Goal: Transaction & Acquisition: Purchase product/service

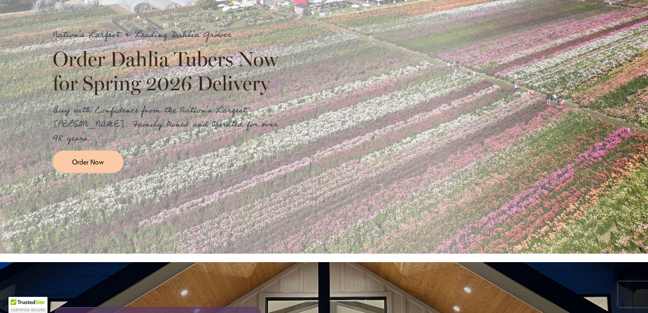
scroll to position [210, 0]
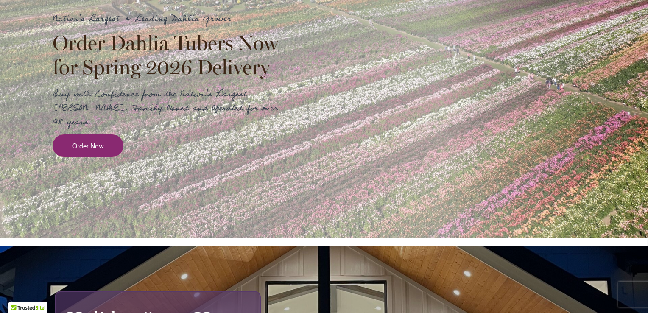
click at [72, 141] on span "Order Now" at bounding box center [88, 146] width 32 height 10
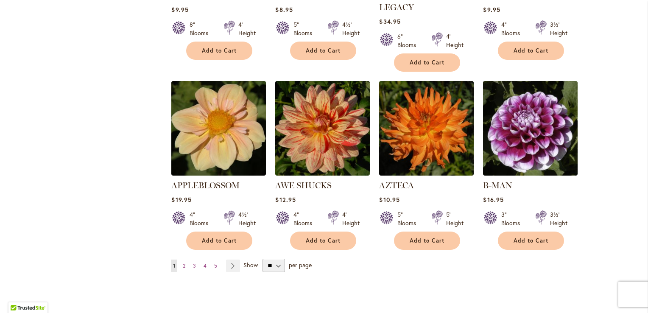
scroll to position [679, 0]
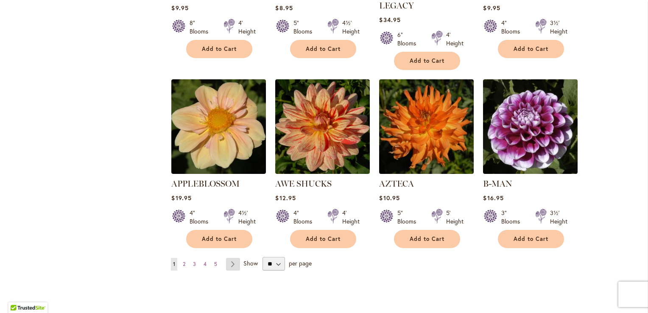
click at [230, 258] on link "Page Next" at bounding box center [233, 264] width 14 height 13
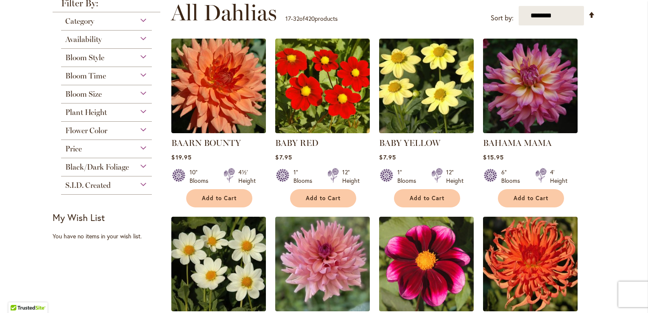
scroll to position [187, 0]
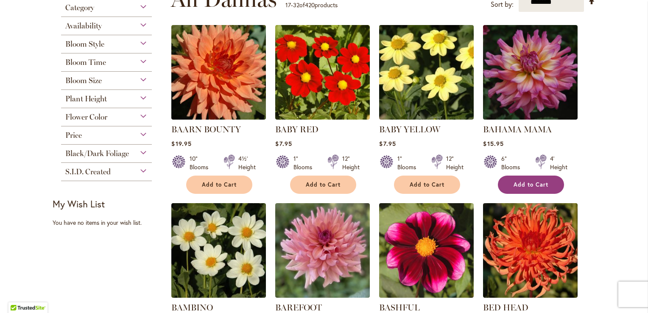
click at [534, 189] on button "Add to Cart" at bounding box center [531, 185] width 66 height 18
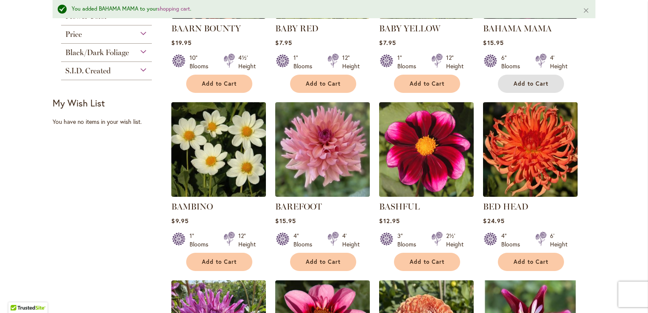
scroll to position [311, 0]
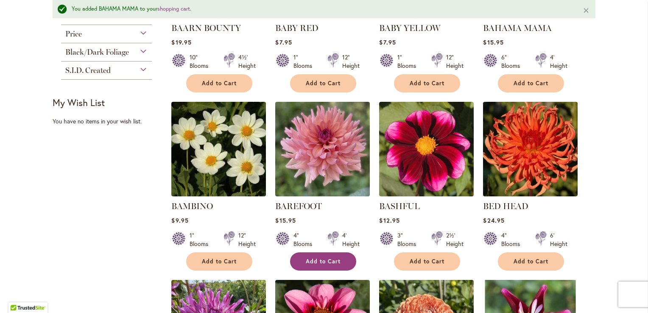
click at [337, 267] on button "Add to Cart" at bounding box center [323, 261] width 66 height 18
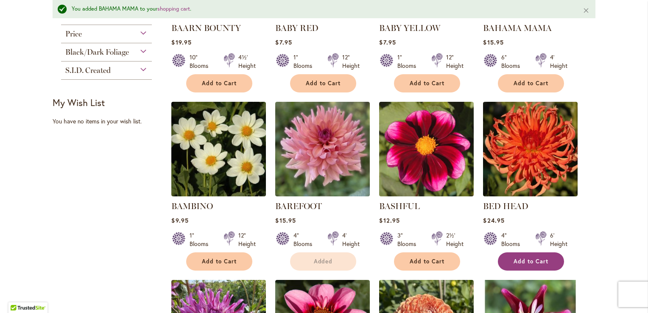
click at [535, 258] on span "Add to Cart" at bounding box center [531, 261] width 35 height 7
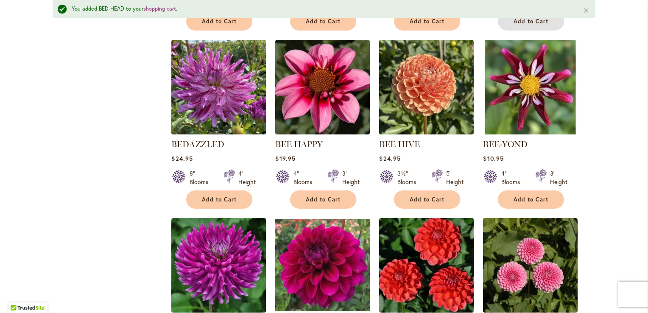
scroll to position [565, 0]
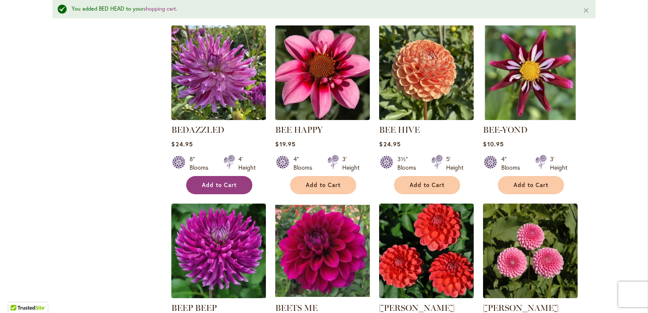
click at [230, 183] on span "Add to Cart" at bounding box center [219, 185] width 35 height 7
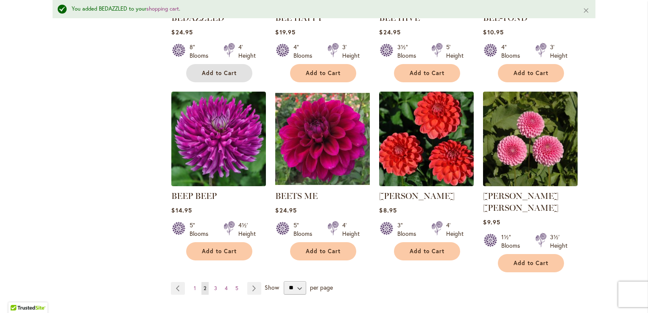
scroll to position [684, 0]
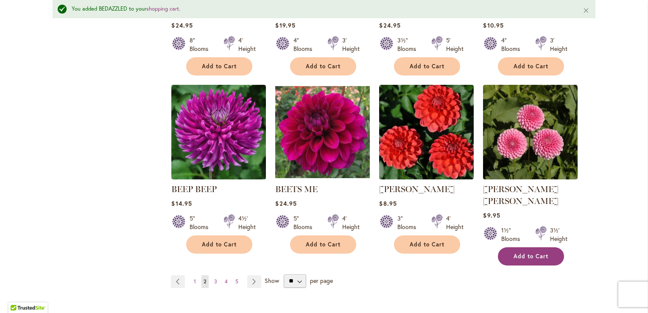
click at [536, 253] on span "Add to Cart" at bounding box center [531, 256] width 35 height 7
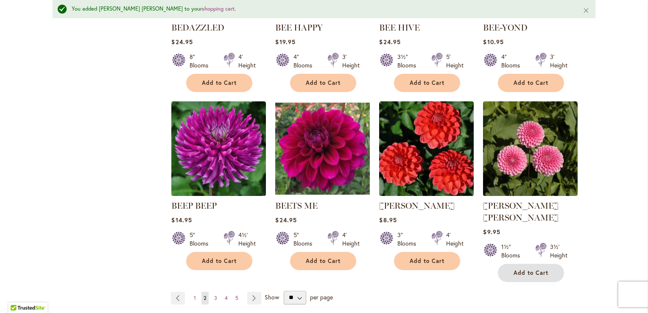
scroll to position [673, 0]
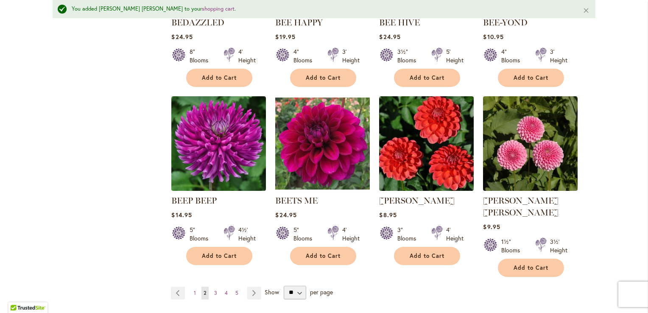
click at [265, 288] on span "Show" at bounding box center [272, 292] width 14 height 8
click at [284, 286] on select "** ** ** **" at bounding box center [295, 293] width 22 height 14
click at [214, 290] on span "3" at bounding box center [215, 293] width 3 height 6
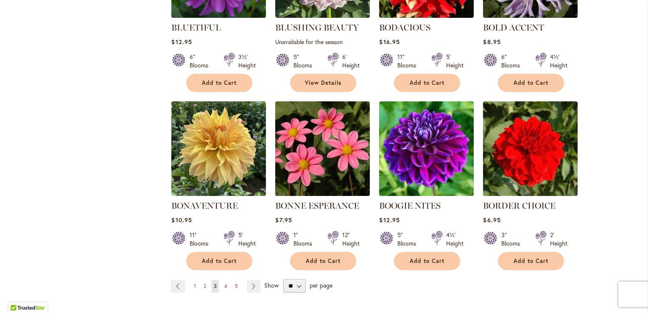
scroll to position [696, 0]
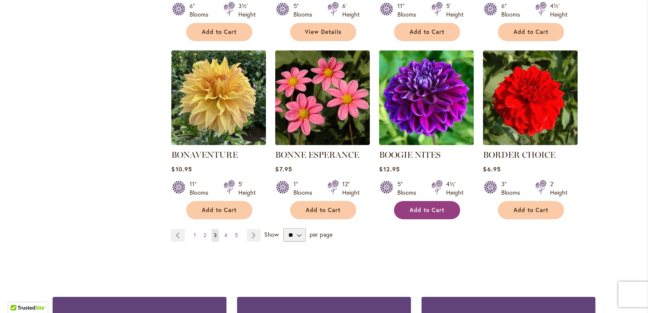
click at [451, 209] on button "Add to Cart" at bounding box center [427, 210] width 66 height 18
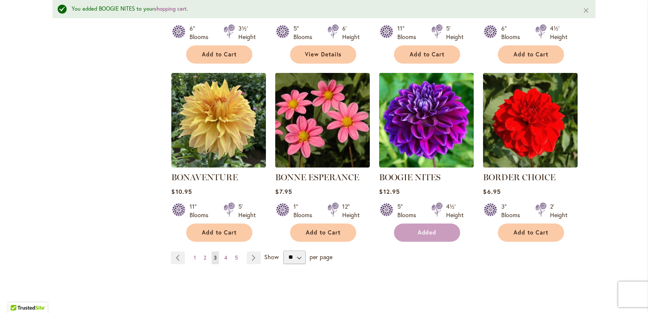
scroll to position [718, 0]
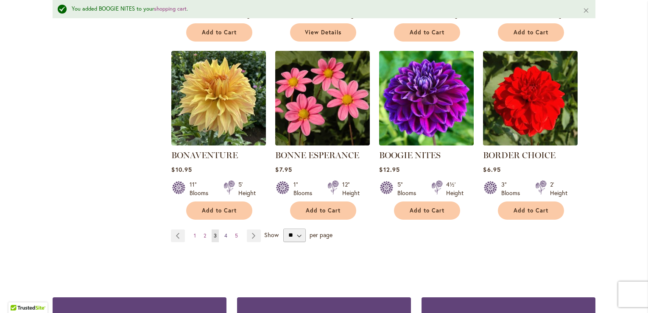
click at [224, 233] on span "4" at bounding box center [225, 236] width 3 height 6
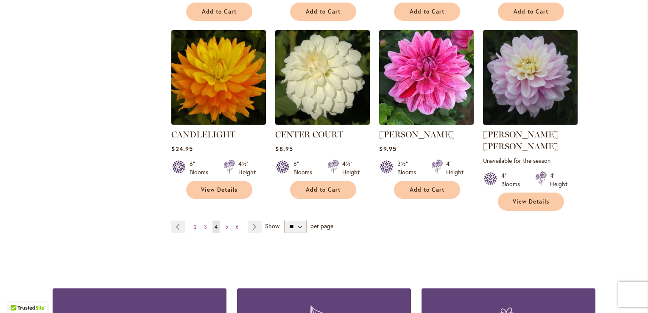
scroll to position [730, 0]
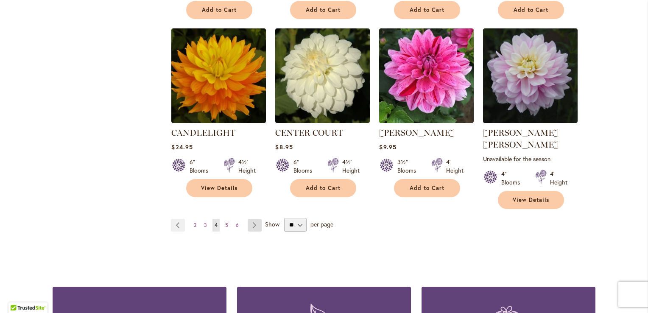
click at [250, 219] on link "Page Next" at bounding box center [255, 225] width 14 height 13
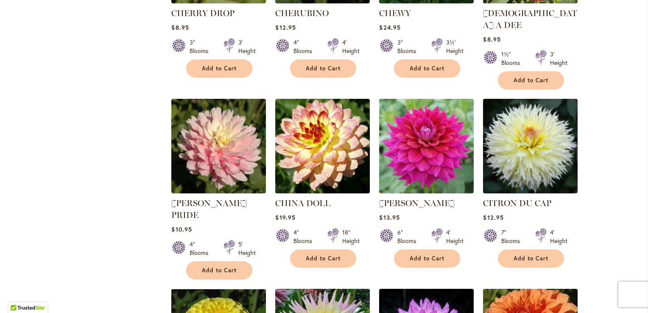
scroll to position [492, 0]
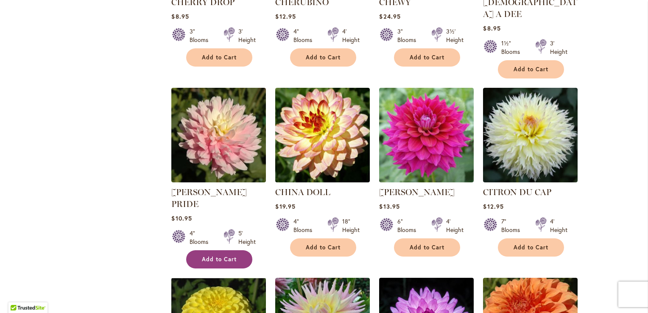
click at [237, 250] on button "Add to Cart" at bounding box center [219, 259] width 66 height 18
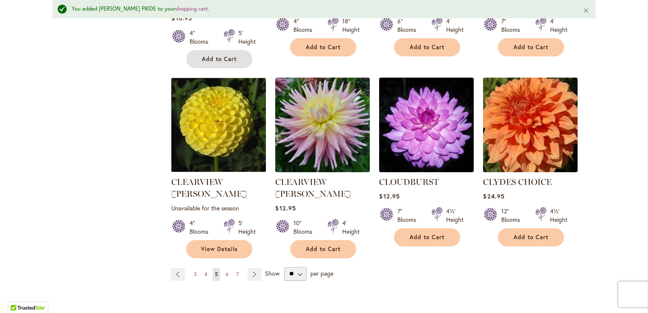
scroll to position [718, 0]
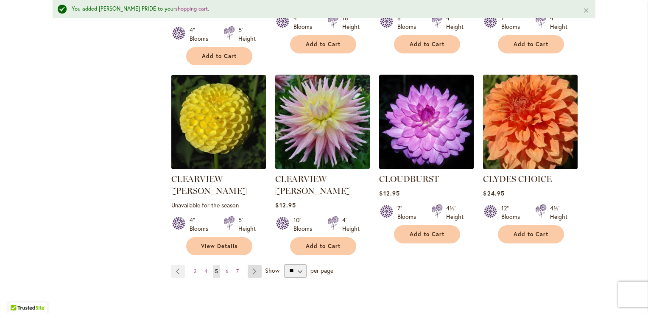
click at [250, 265] on link "Page Next" at bounding box center [255, 271] width 14 height 13
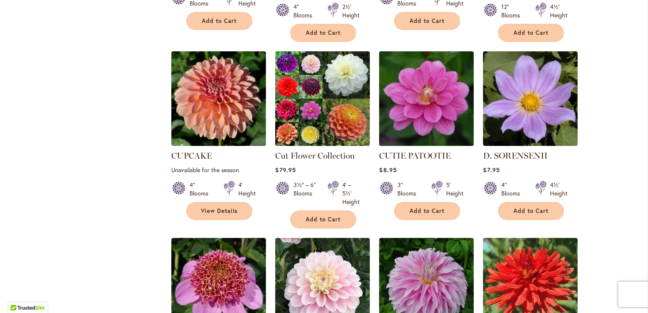
scroll to position [543, 0]
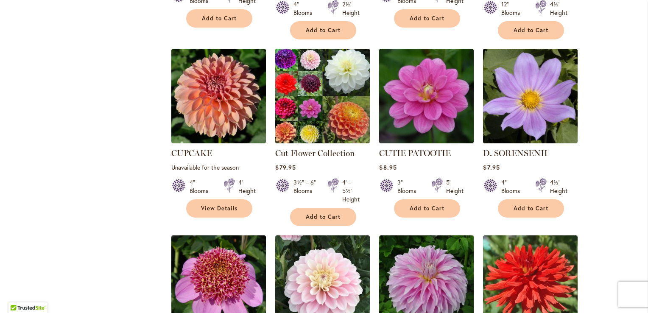
click at [322, 109] on img at bounding box center [322, 96] width 99 height 99
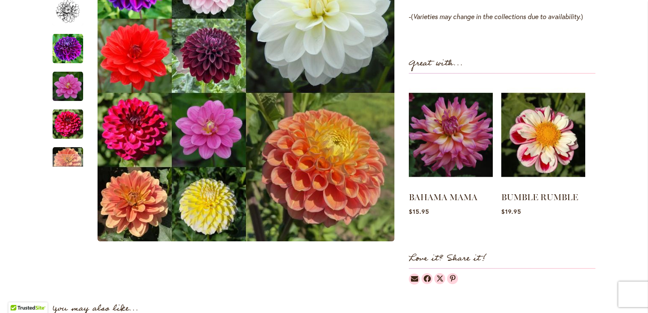
scroll to position [798, 0]
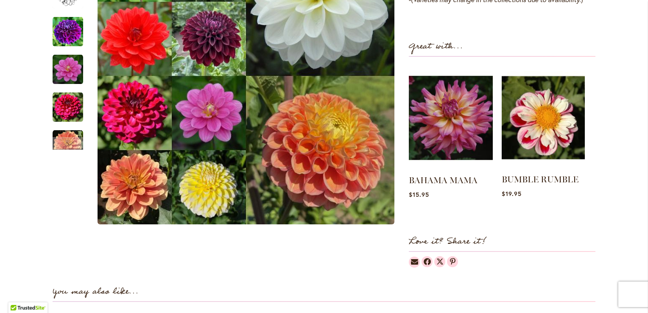
click at [536, 131] on img at bounding box center [543, 118] width 83 height 104
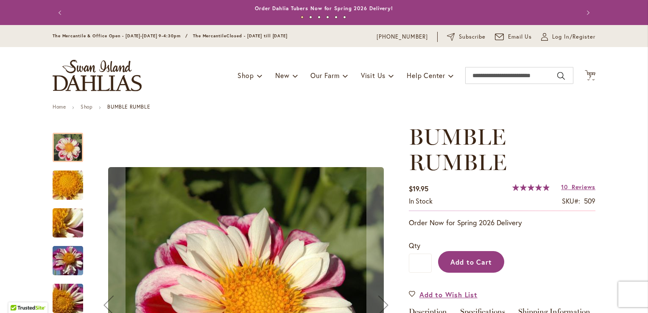
click at [480, 269] on button "Add to Cart" at bounding box center [471, 262] width 66 height 22
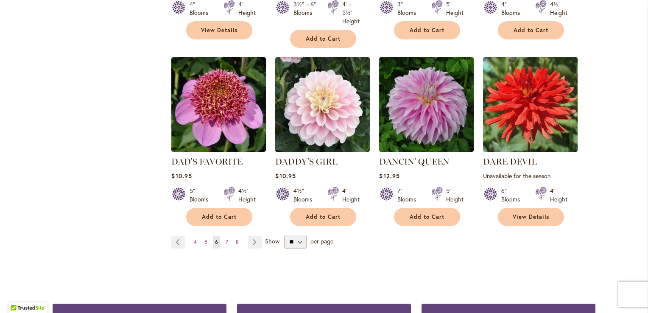
scroll to position [730, 0]
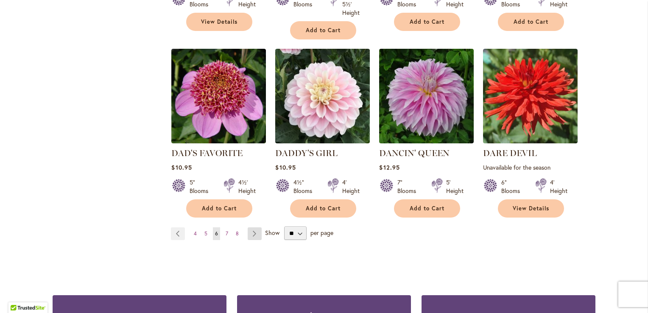
click at [250, 227] on link "Page Next" at bounding box center [255, 233] width 14 height 13
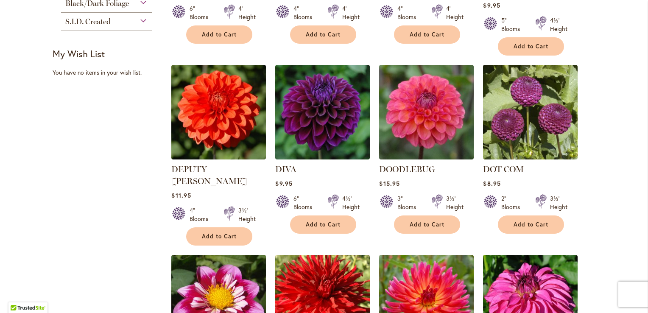
scroll to position [339, 0]
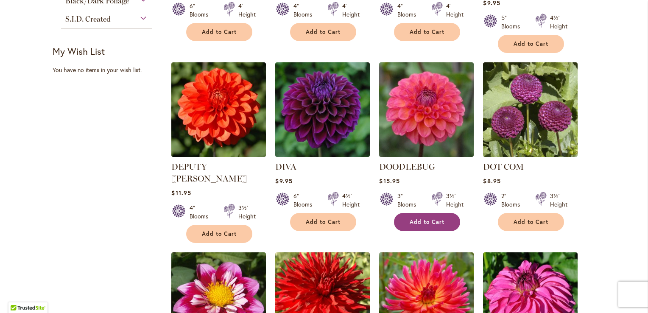
click at [433, 219] on span "Add to Cart" at bounding box center [427, 222] width 35 height 7
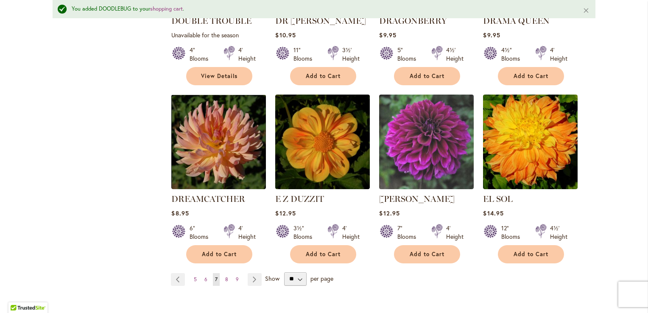
scroll to position [701, 0]
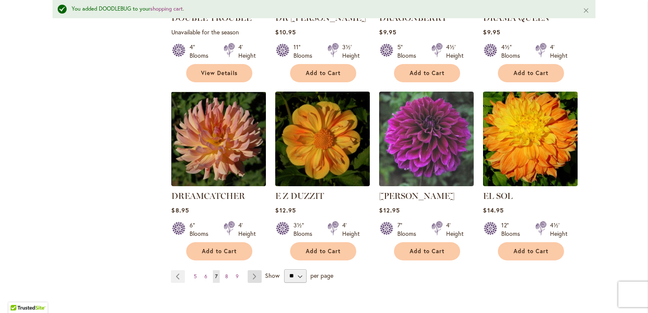
click at [250, 270] on link "Page Next" at bounding box center [255, 276] width 14 height 13
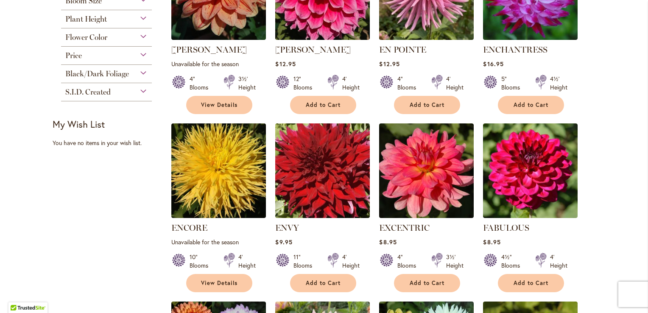
scroll to position [322, 0]
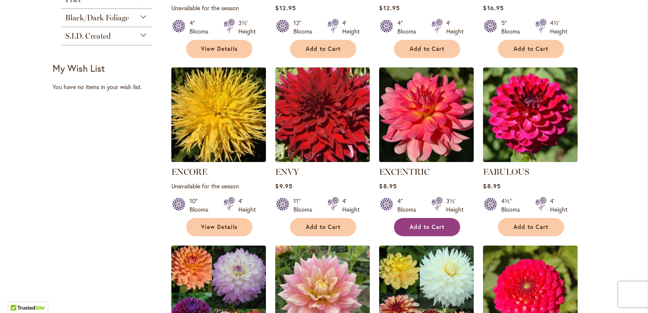
click at [440, 228] on span "Add to Cart" at bounding box center [427, 227] width 35 height 7
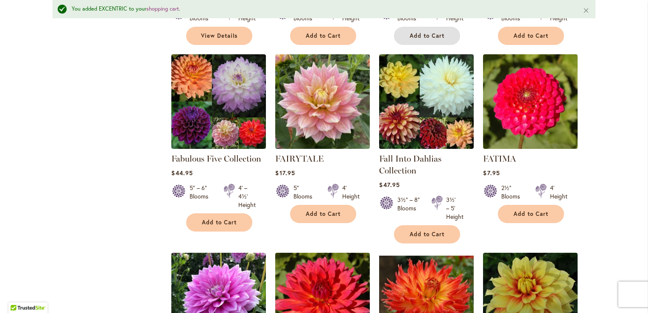
scroll to position [548, 0]
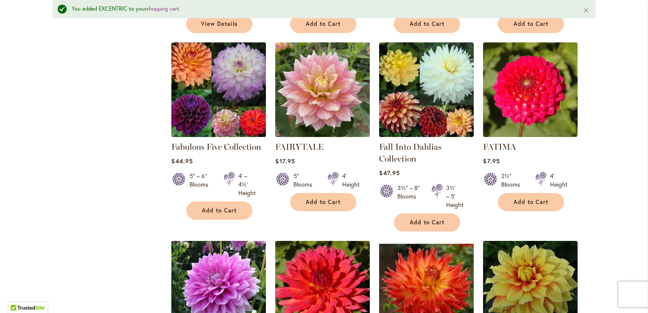
click at [220, 108] on img at bounding box center [218, 89] width 99 height 99
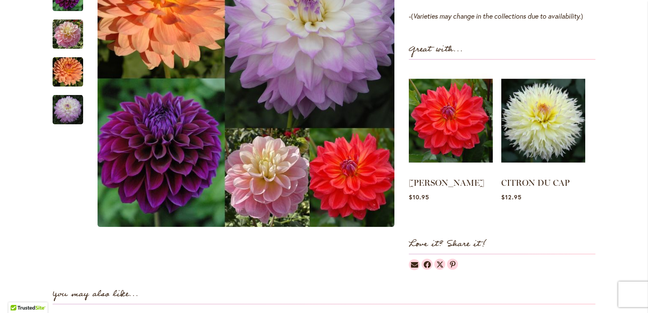
scroll to position [686, 0]
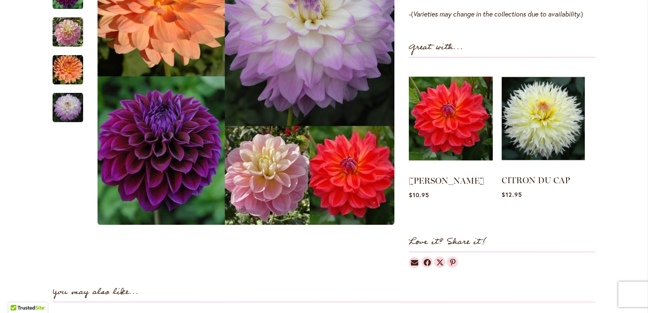
click at [550, 121] on img at bounding box center [543, 119] width 83 height 104
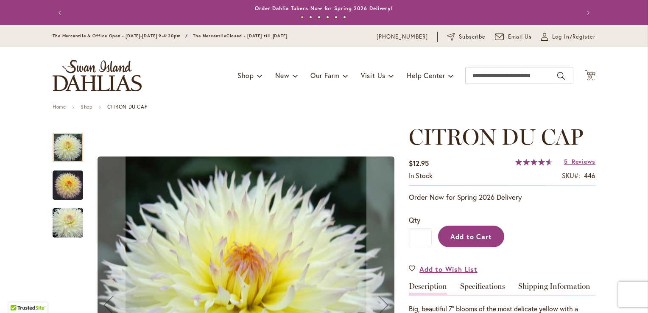
click at [464, 230] on button "Add to Cart" at bounding box center [471, 237] width 66 height 22
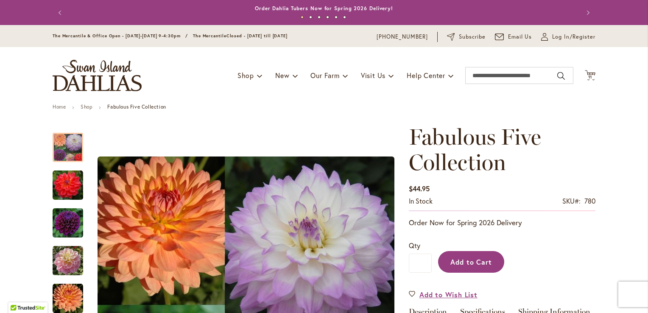
click at [466, 261] on span "Add to Cart" at bounding box center [472, 262] width 42 height 9
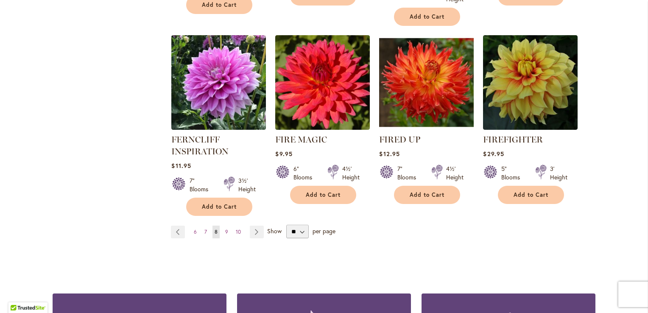
scroll to position [733, 0]
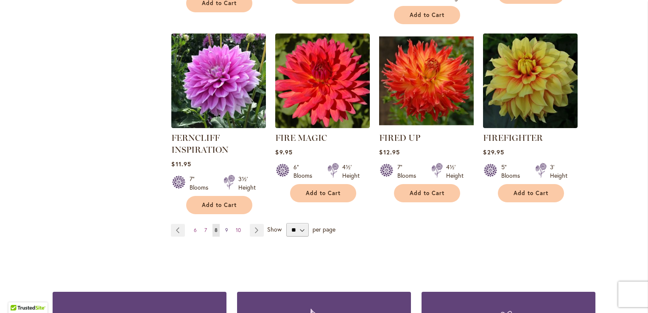
click at [225, 227] on span "9" at bounding box center [226, 230] width 3 height 6
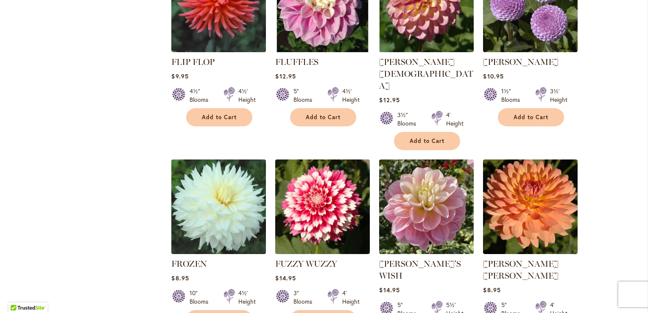
scroll to position [475, 0]
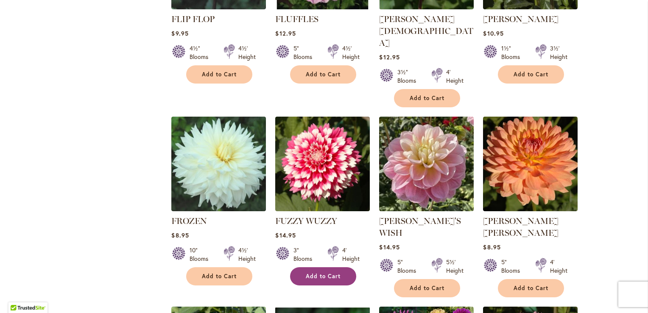
click at [343, 267] on button "Add to Cart" at bounding box center [323, 276] width 66 height 18
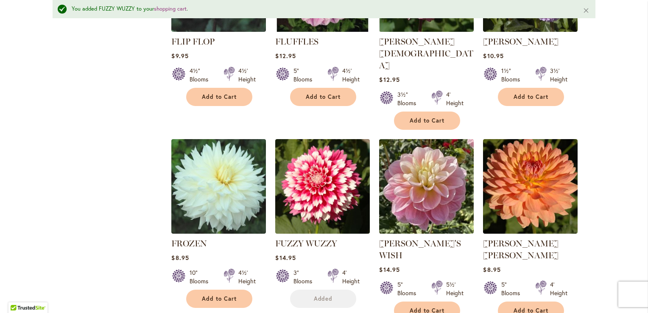
scroll to position [497, 0]
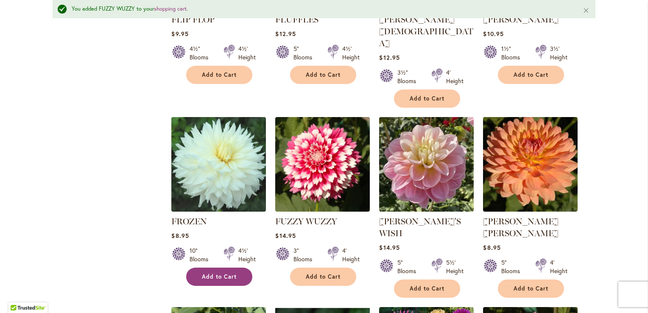
click at [229, 273] on span "Add to Cart" at bounding box center [219, 276] width 35 height 7
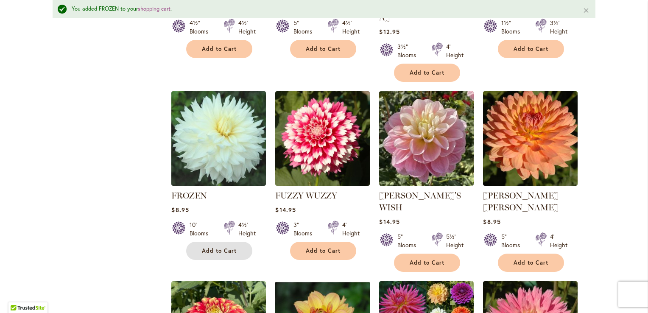
scroll to position [531, 0]
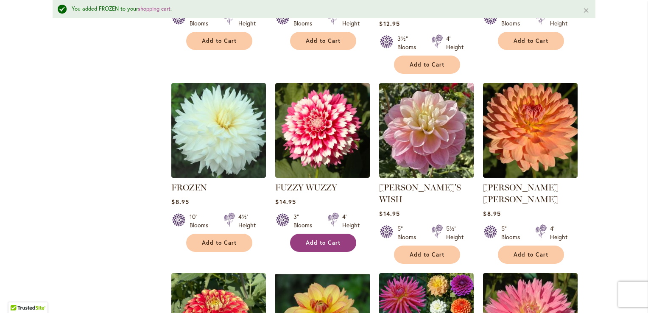
click at [331, 239] on span "Add to Cart" at bounding box center [323, 242] width 35 height 7
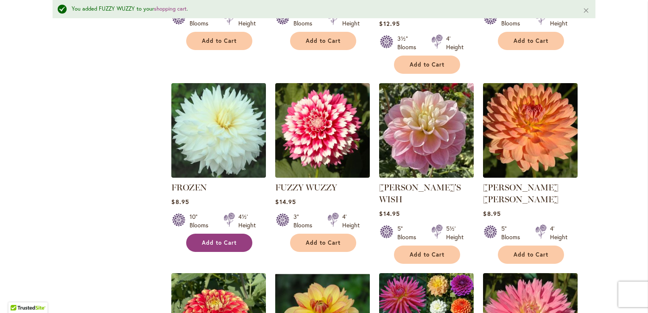
click at [213, 239] on span "Add to Cart" at bounding box center [219, 242] width 35 height 7
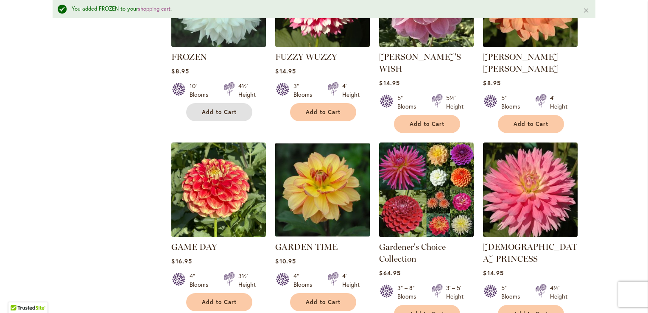
scroll to position [667, 0]
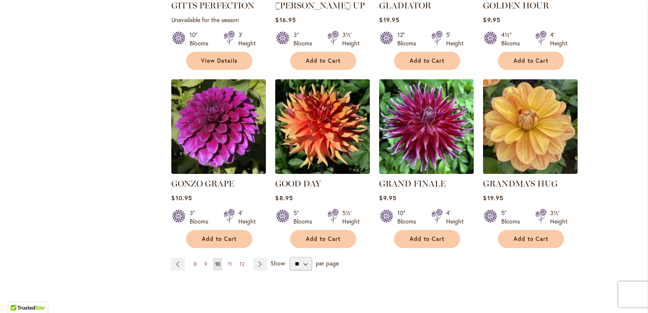
scroll to position [696, 0]
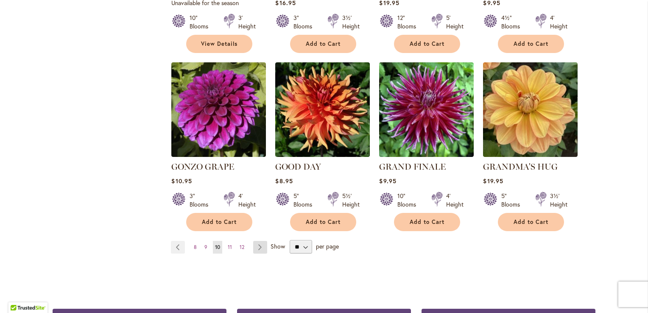
click at [258, 241] on link "Page Next" at bounding box center [260, 247] width 14 height 13
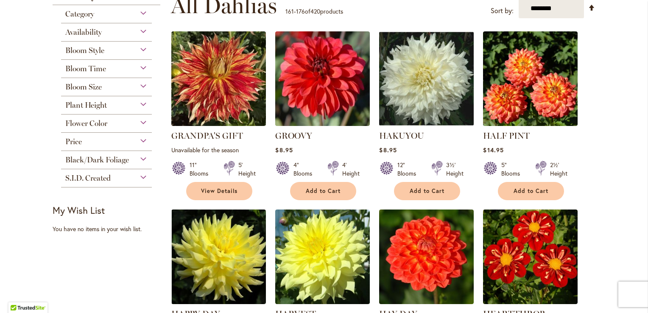
scroll to position [187, 0]
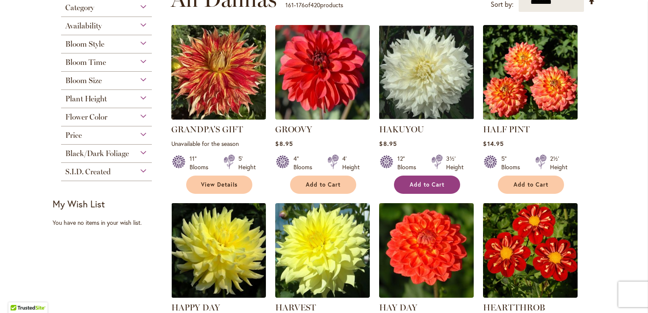
click at [424, 185] on span "Add to Cart" at bounding box center [427, 184] width 35 height 7
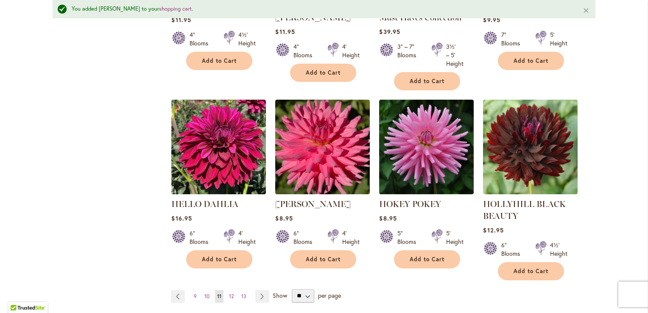
scroll to position [735, 0]
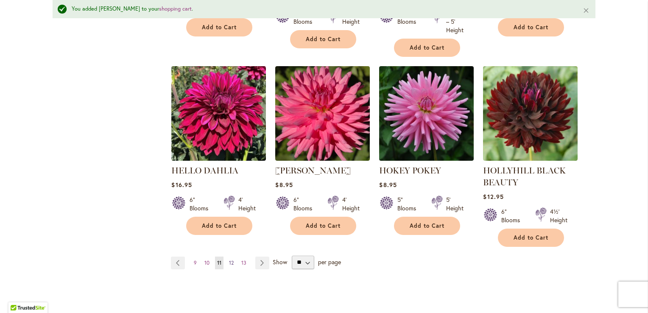
click at [229, 262] on span "12" at bounding box center [231, 263] width 5 height 6
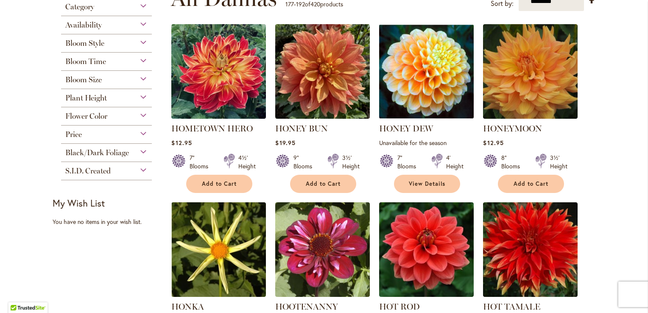
scroll to position [204, 0]
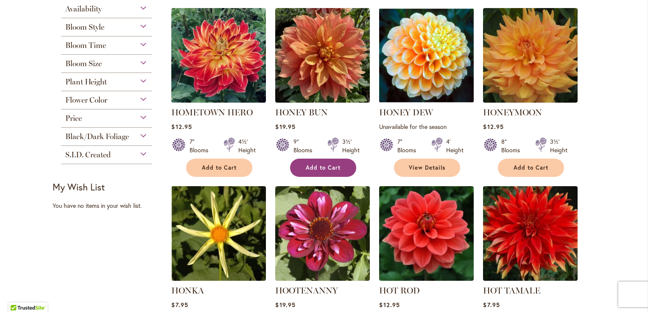
click at [323, 168] on span "Add to Cart" at bounding box center [323, 167] width 35 height 7
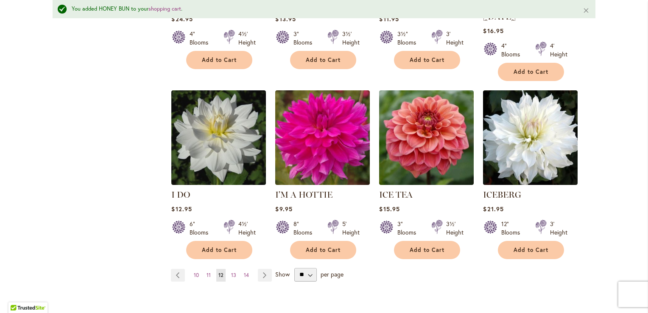
scroll to position [701, 0]
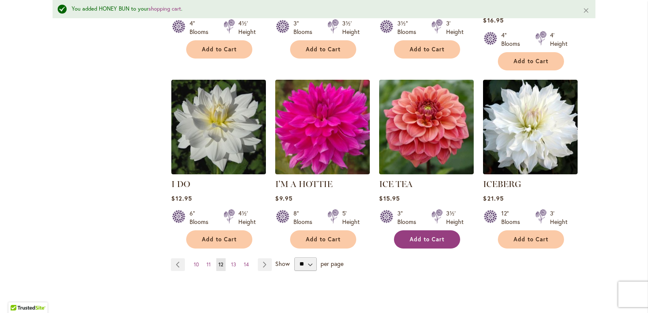
click at [428, 236] on span "Add to Cart" at bounding box center [427, 239] width 35 height 7
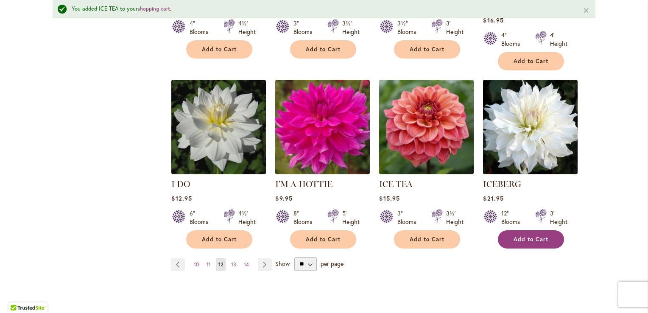
click at [533, 236] on span "Add to Cart" at bounding box center [531, 239] width 35 height 7
click at [231, 261] on span "13" at bounding box center [233, 264] width 5 height 6
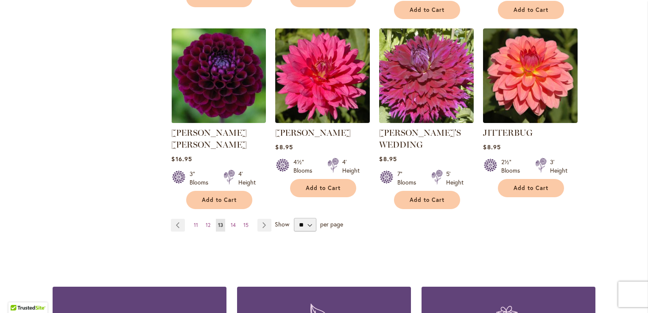
scroll to position [747, 0]
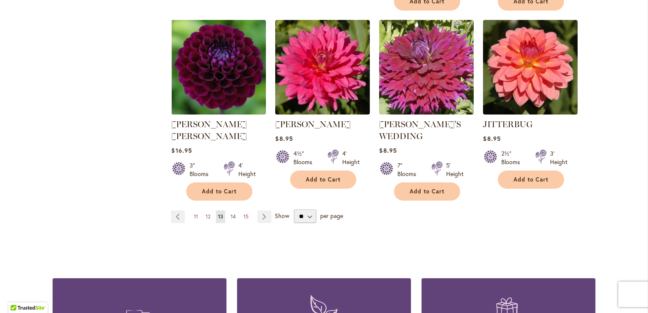
click at [233, 213] on span "14" at bounding box center [233, 216] width 5 height 6
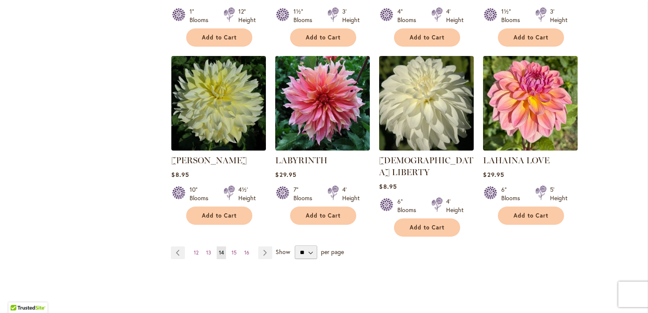
scroll to position [696, 0]
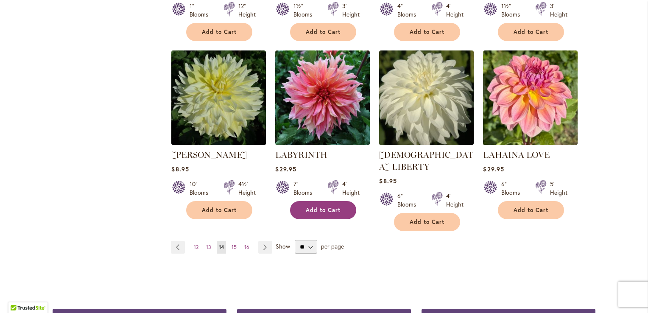
click at [334, 210] on span "Add to Cart" at bounding box center [323, 210] width 35 height 7
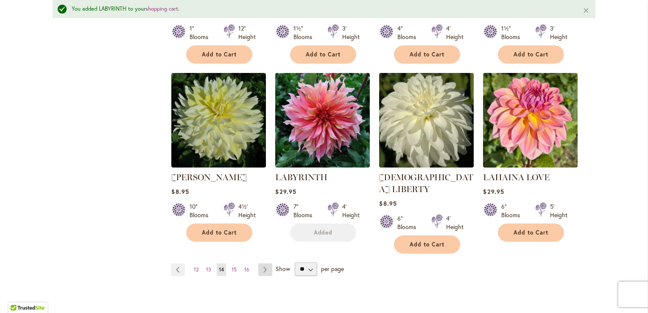
scroll to position [718, 0]
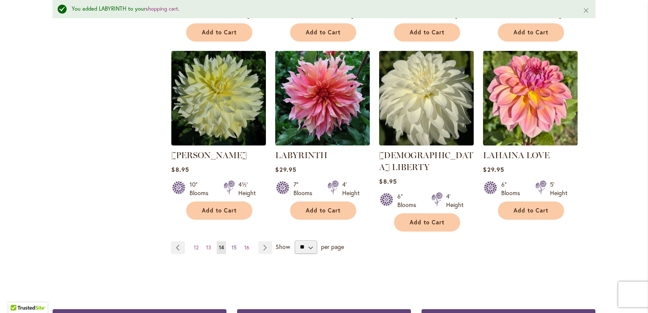
click at [232, 244] on span "15" at bounding box center [234, 247] width 5 height 6
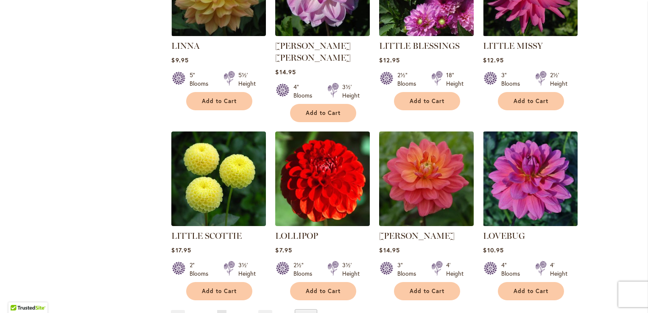
scroll to position [645, 0]
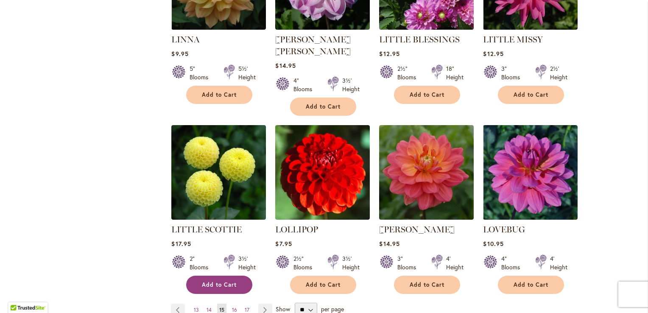
click at [227, 281] on span "Add to Cart" at bounding box center [219, 284] width 35 height 7
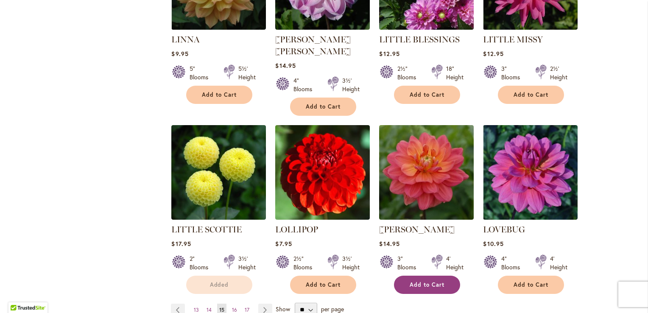
click at [433, 281] on span "Add to Cart" at bounding box center [427, 284] width 35 height 7
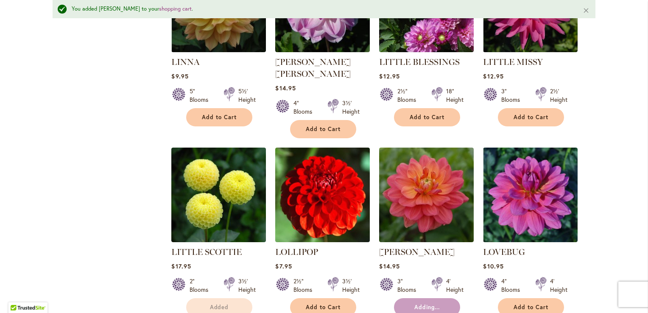
scroll to position [667, 0]
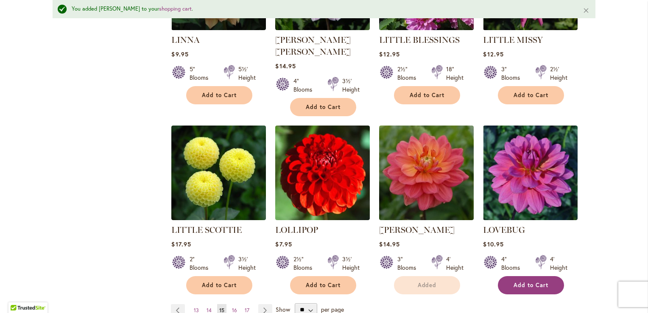
click at [518, 282] on span "Add to Cart" at bounding box center [531, 285] width 35 height 7
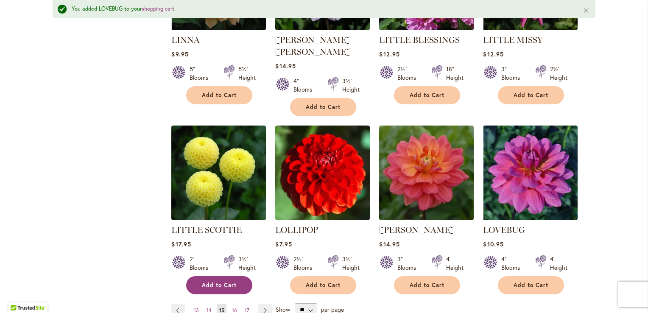
click at [235, 276] on button "Add to Cart" at bounding box center [219, 285] width 66 height 18
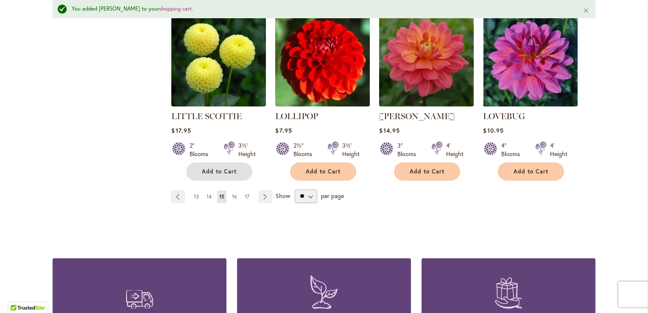
scroll to position [786, 0]
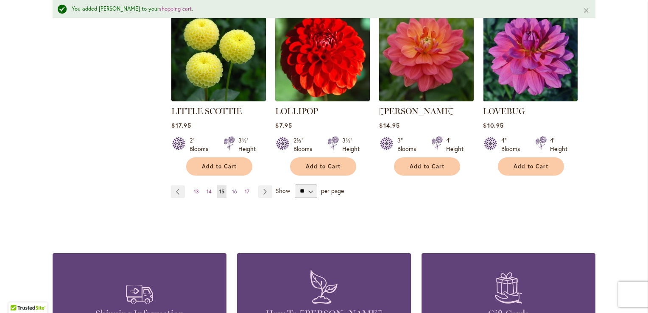
click at [232, 188] on span "16" at bounding box center [234, 191] width 5 height 6
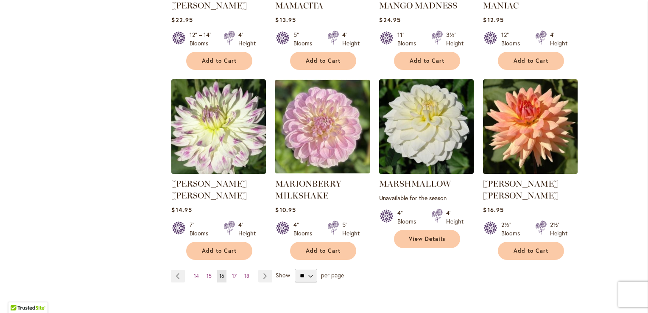
scroll to position [696, 0]
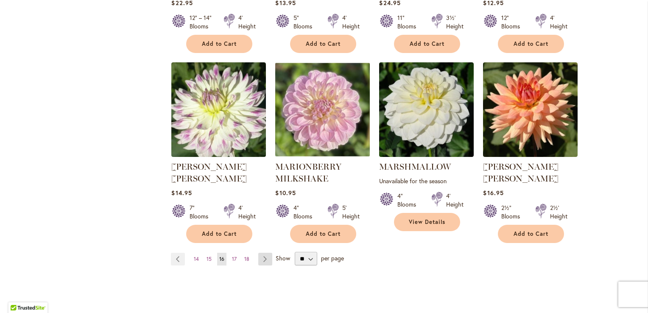
click at [263, 253] on link "Page Next" at bounding box center [265, 259] width 14 height 13
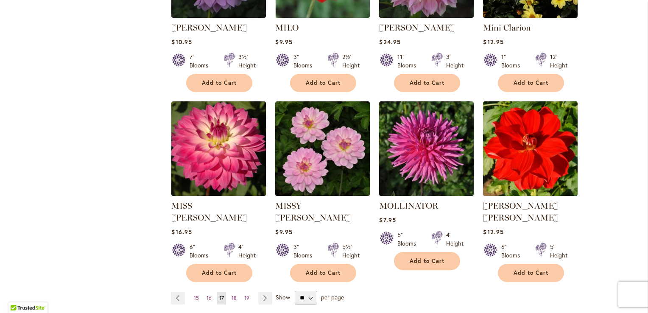
scroll to position [662, 0]
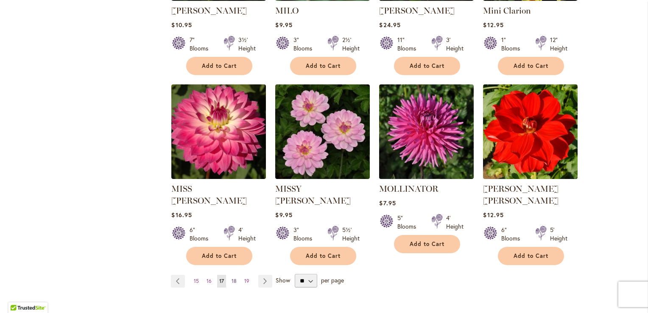
click at [232, 278] on span "18" at bounding box center [234, 281] width 5 height 6
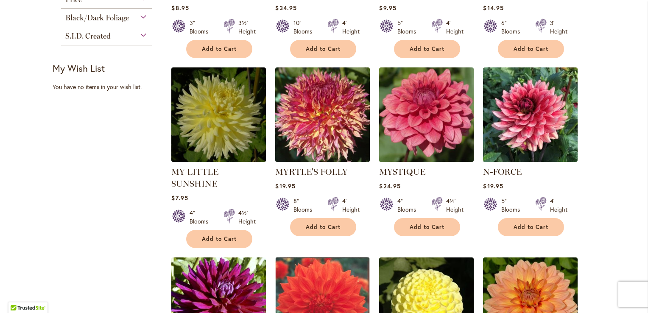
scroll to position [339, 0]
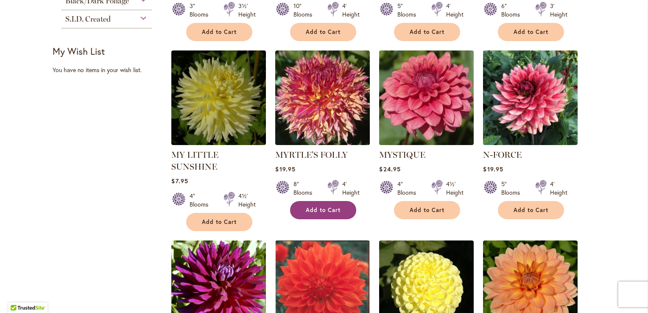
click at [328, 207] on span "Add to Cart" at bounding box center [323, 210] width 35 height 7
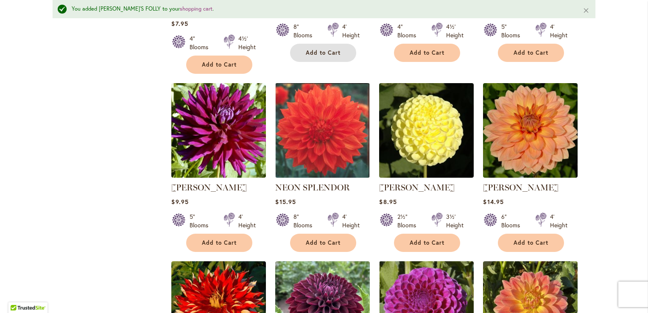
scroll to position [531, 0]
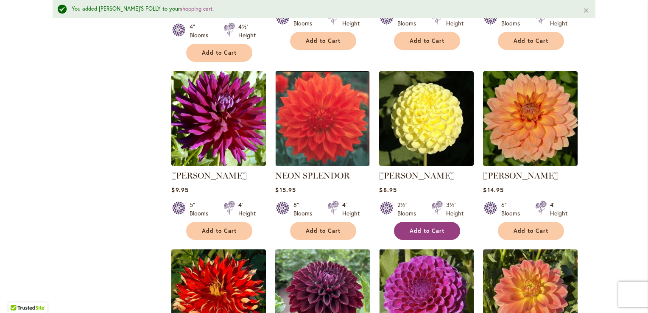
click at [434, 227] on span "Add to Cart" at bounding box center [427, 230] width 35 height 7
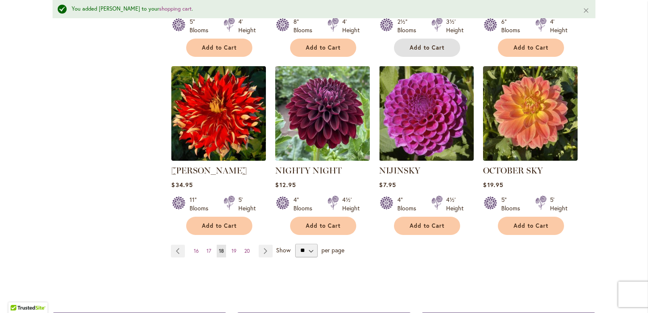
scroll to position [718, 0]
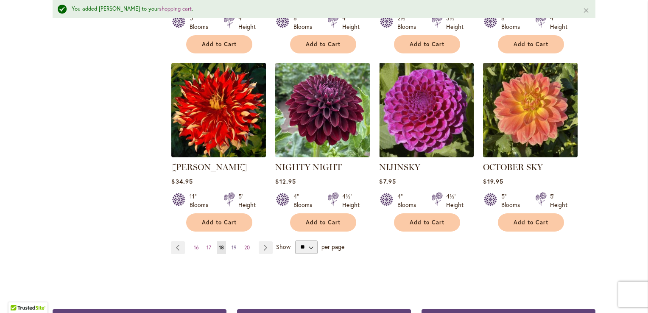
click at [232, 244] on span "19" at bounding box center [234, 247] width 5 height 6
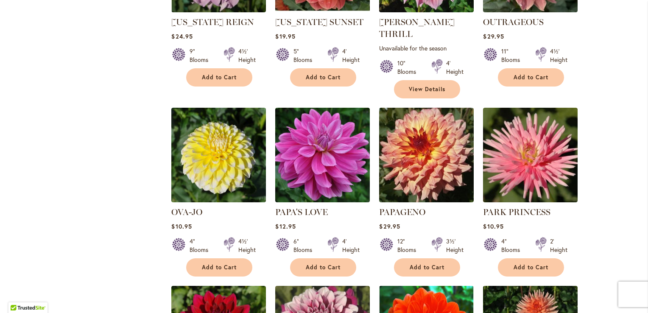
scroll to position [509, 0]
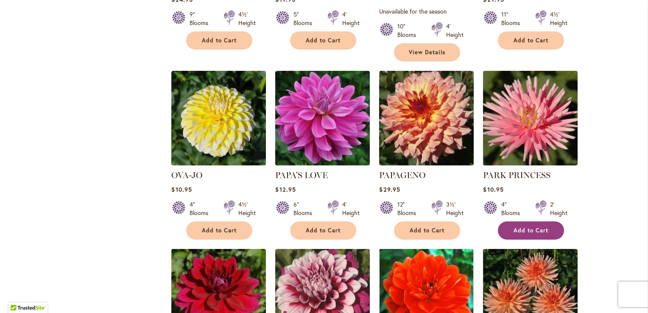
click at [524, 227] on span "Add to Cart" at bounding box center [531, 230] width 35 height 7
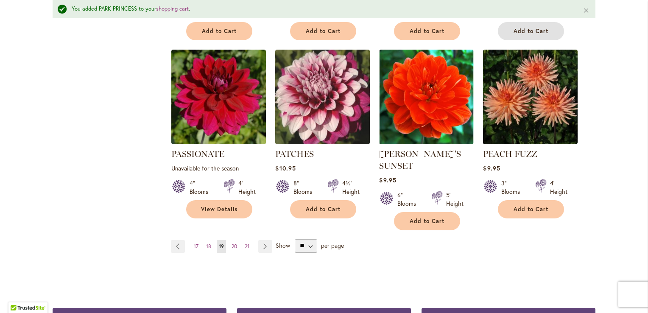
scroll to position [735, 0]
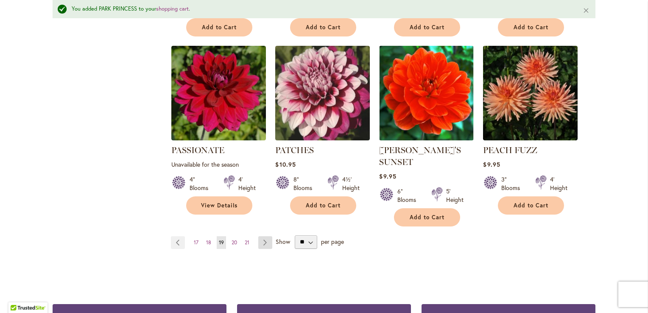
click at [261, 236] on link "Page Next" at bounding box center [265, 242] width 14 height 13
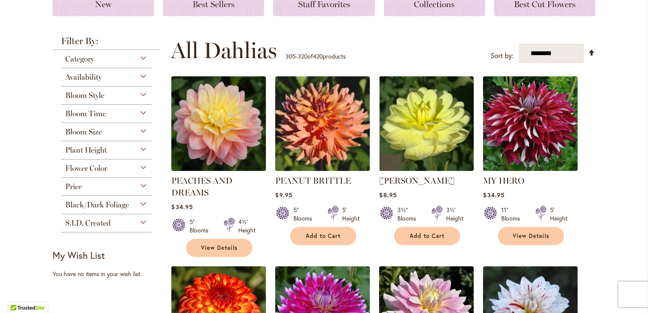
scroll to position [153, 0]
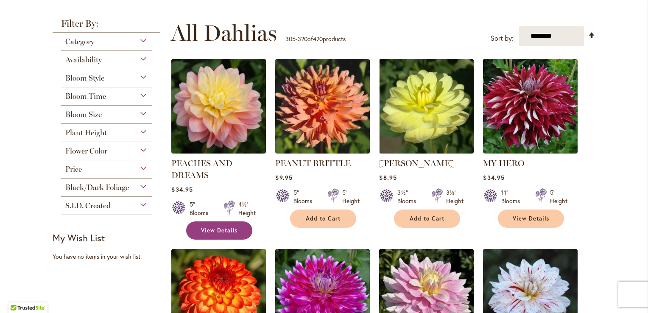
click at [229, 232] on span "View Details" at bounding box center [219, 230] width 36 height 7
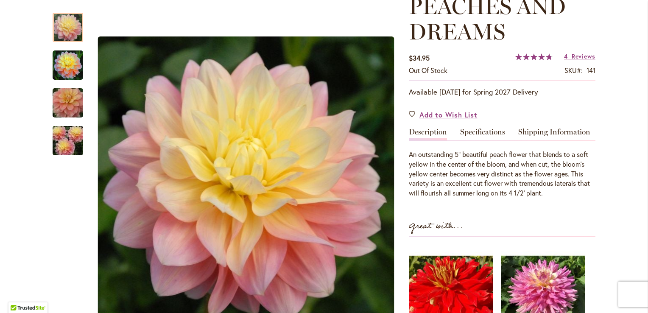
scroll to position [136, 0]
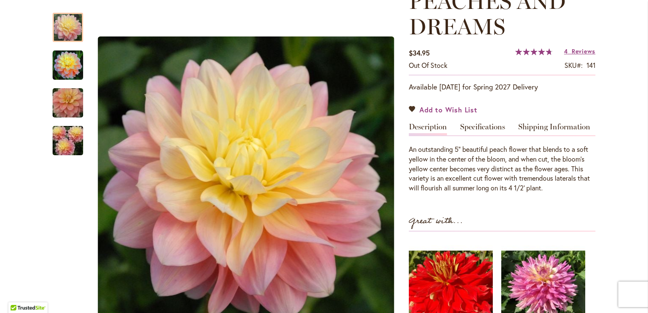
click at [409, 108] on link "Add to Wish List" at bounding box center [443, 110] width 69 height 10
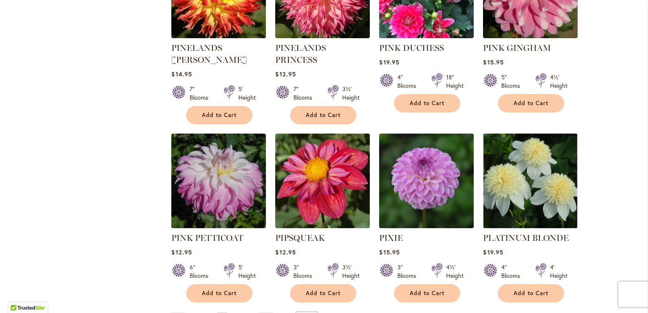
scroll to position [679, 0]
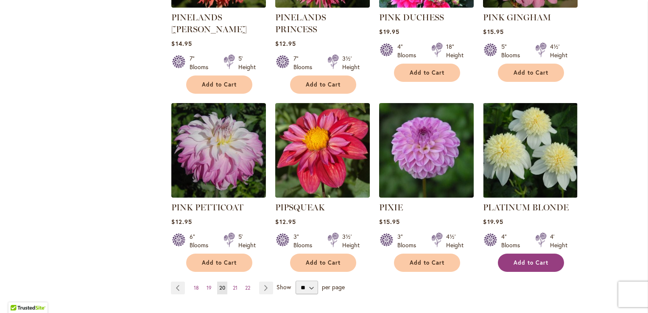
click at [530, 259] on span "Add to Cart" at bounding box center [531, 262] width 35 height 7
click at [264, 282] on link "Page Next" at bounding box center [266, 288] width 14 height 13
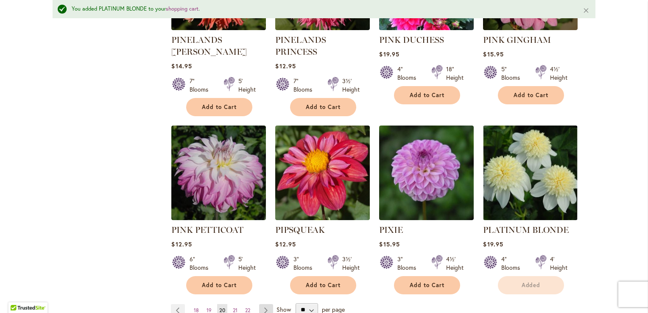
scroll to position [701, 0]
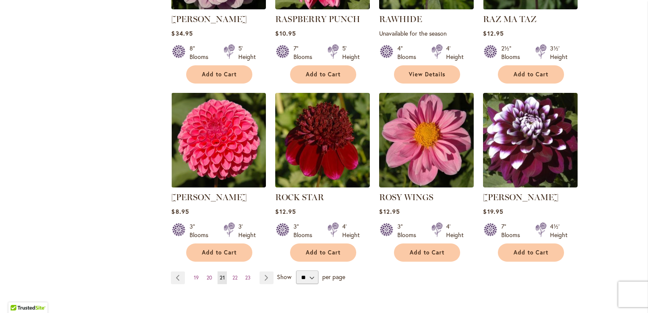
scroll to position [679, 0]
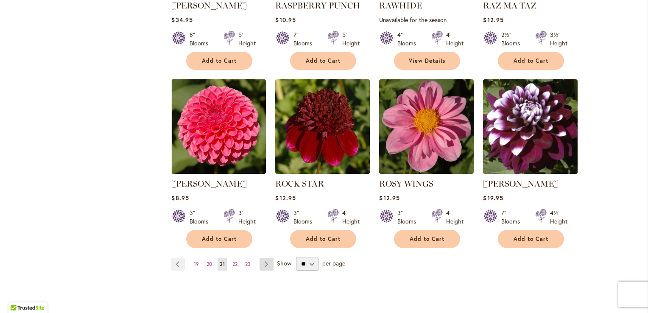
click at [264, 264] on link "Page Next" at bounding box center [267, 264] width 14 height 13
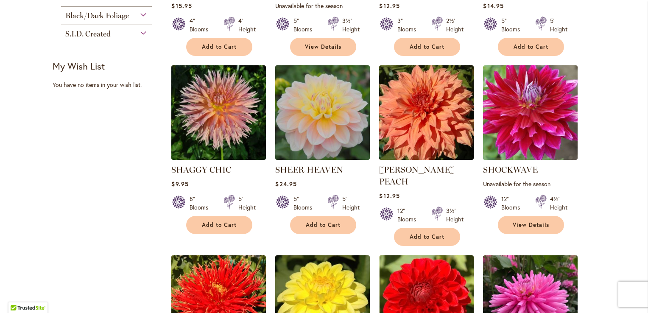
scroll to position [339, 0]
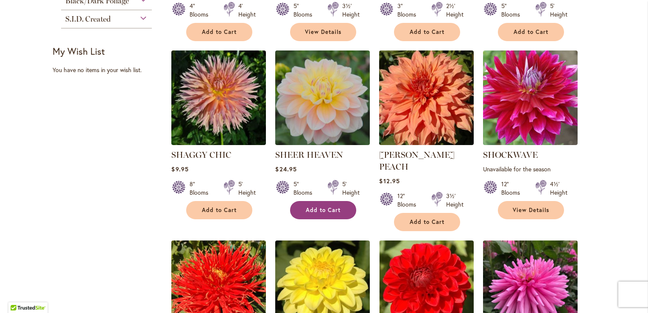
click at [335, 211] on span "Add to Cart" at bounding box center [323, 210] width 35 height 7
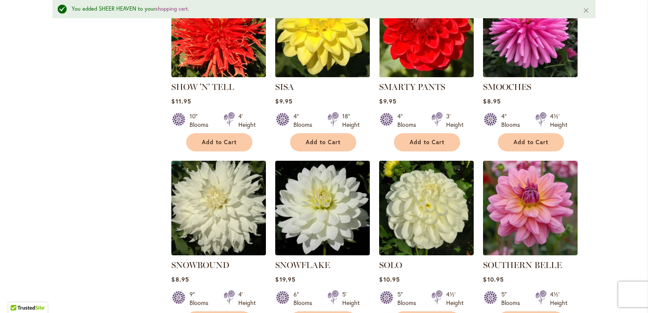
scroll to position [633, 0]
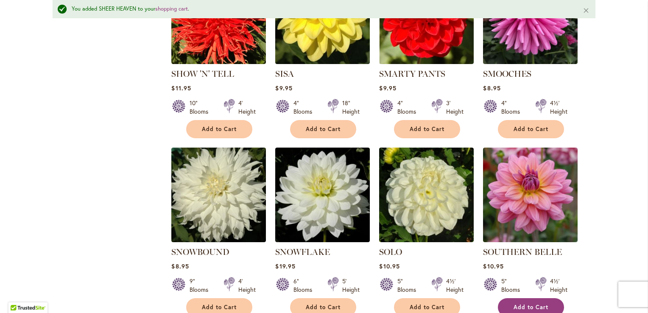
click at [534, 304] on span "Add to Cart" at bounding box center [531, 307] width 35 height 7
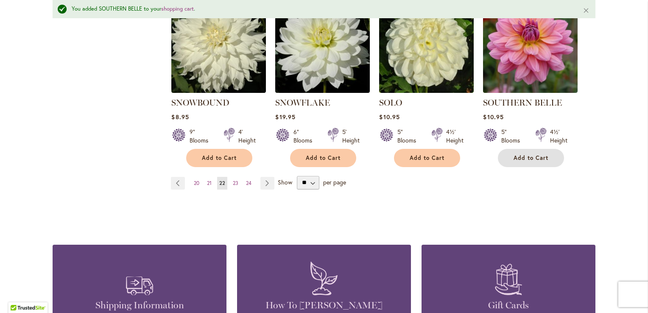
scroll to position [786, 0]
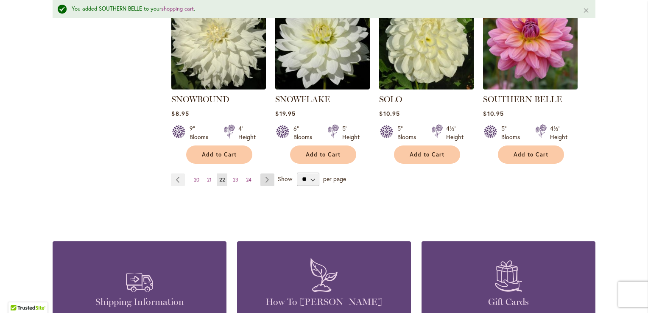
click at [263, 174] on link "Page Next" at bounding box center [268, 180] width 14 height 13
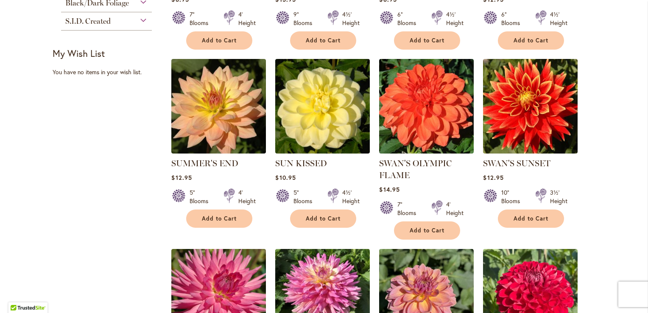
scroll to position [526, 0]
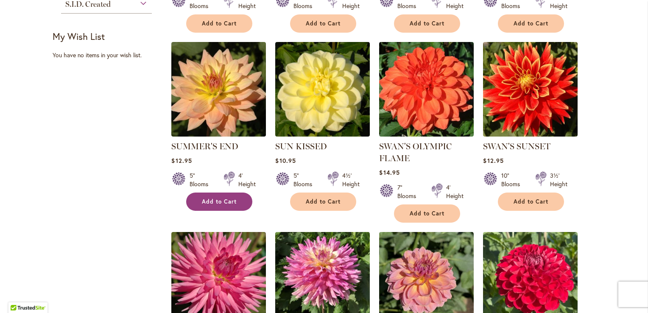
click at [225, 201] on span "Add to Cart" at bounding box center [219, 201] width 35 height 7
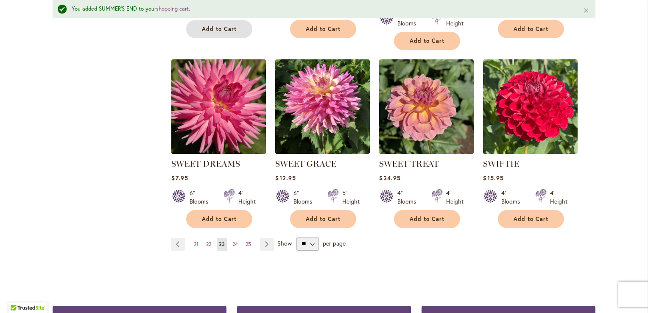
scroll to position [735, 0]
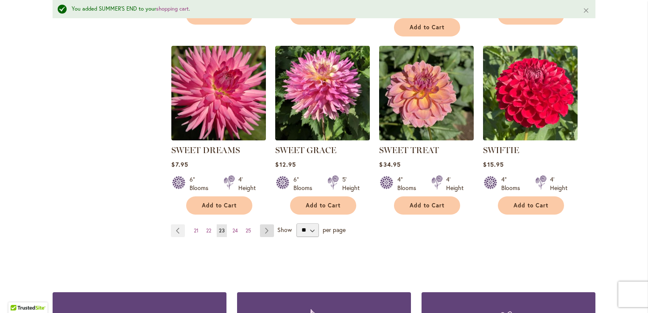
click at [262, 229] on link "Page Next" at bounding box center [267, 230] width 14 height 13
